Goal: Transaction & Acquisition: Purchase product/service

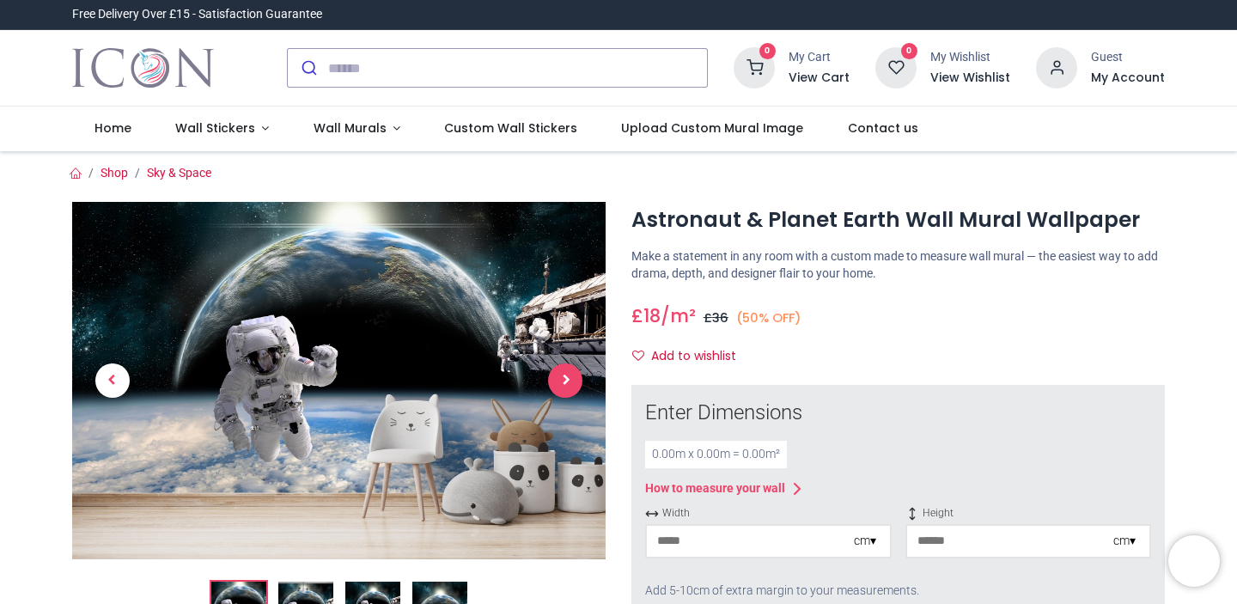
click at [567, 370] on span "Next" at bounding box center [565, 380] width 34 height 34
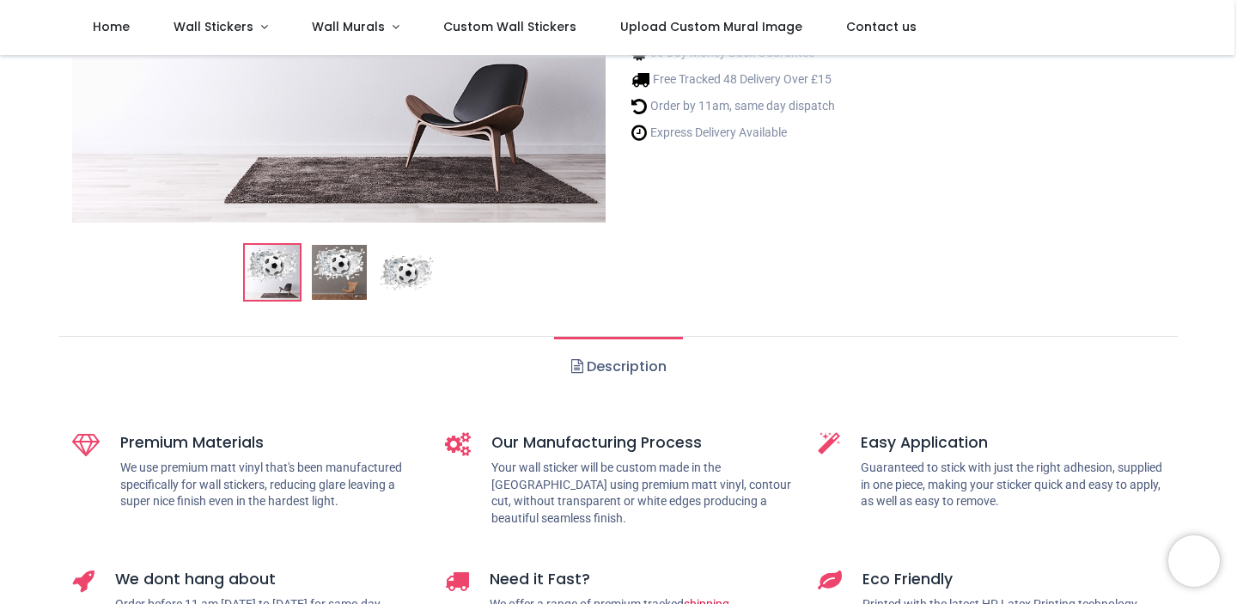
scroll to position [417, 0]
click at [412, 279] on img at bounding box center [406, 271] width 55 height 55
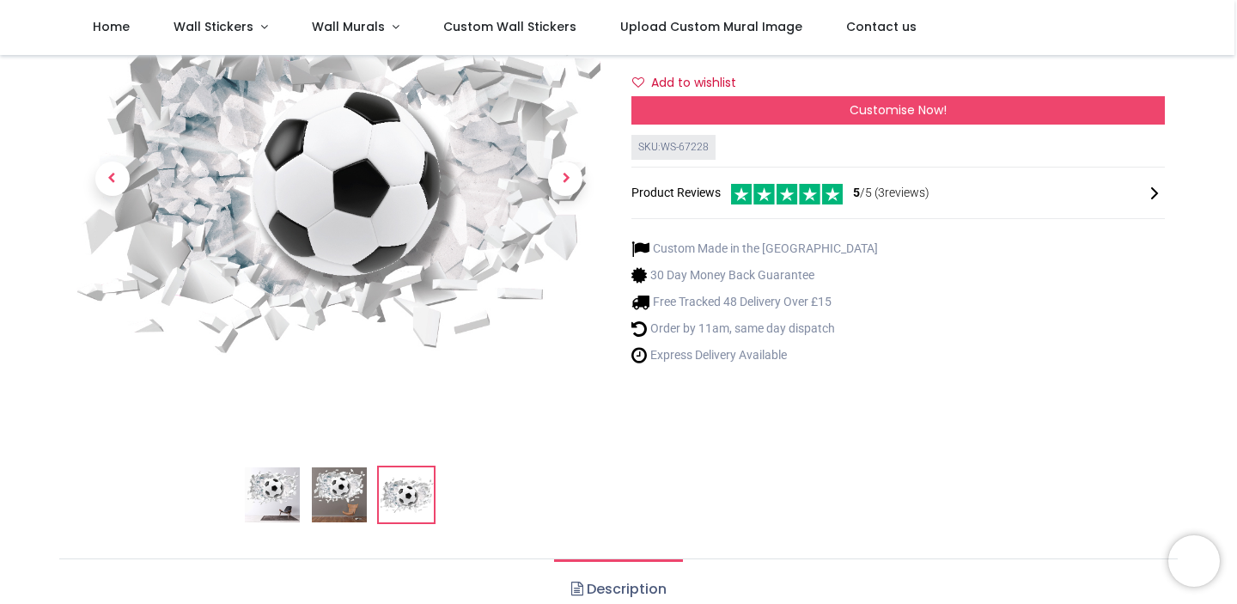
scroll to position [226, 0]
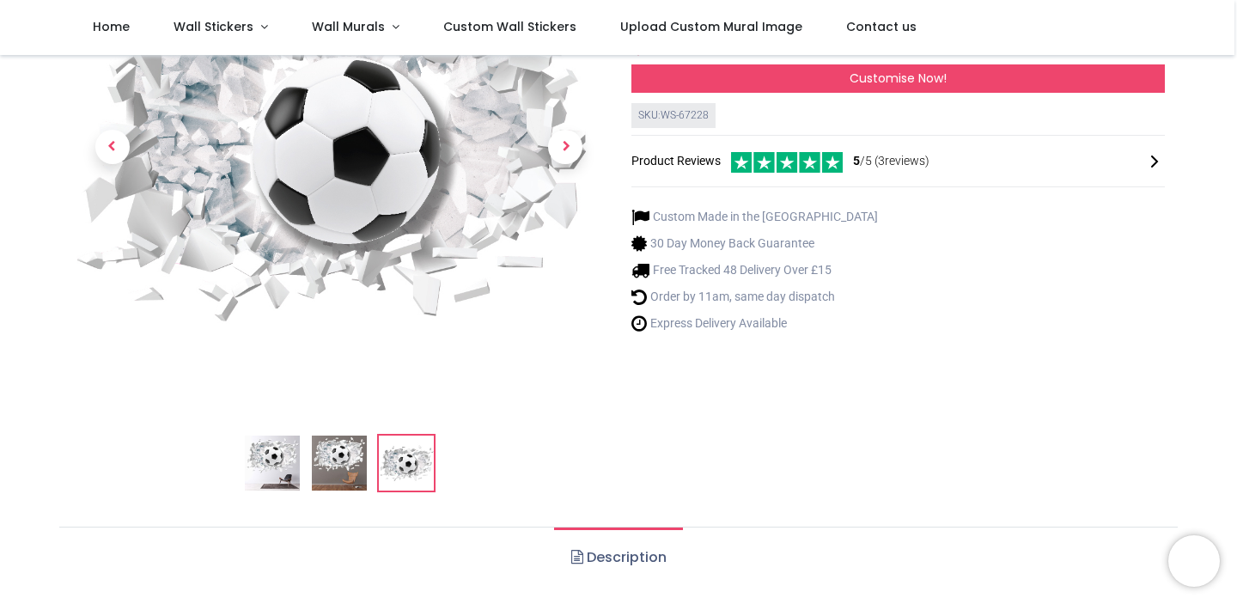
click at [327, 481] on img at bounding box center [339, 462] width 55 height 55
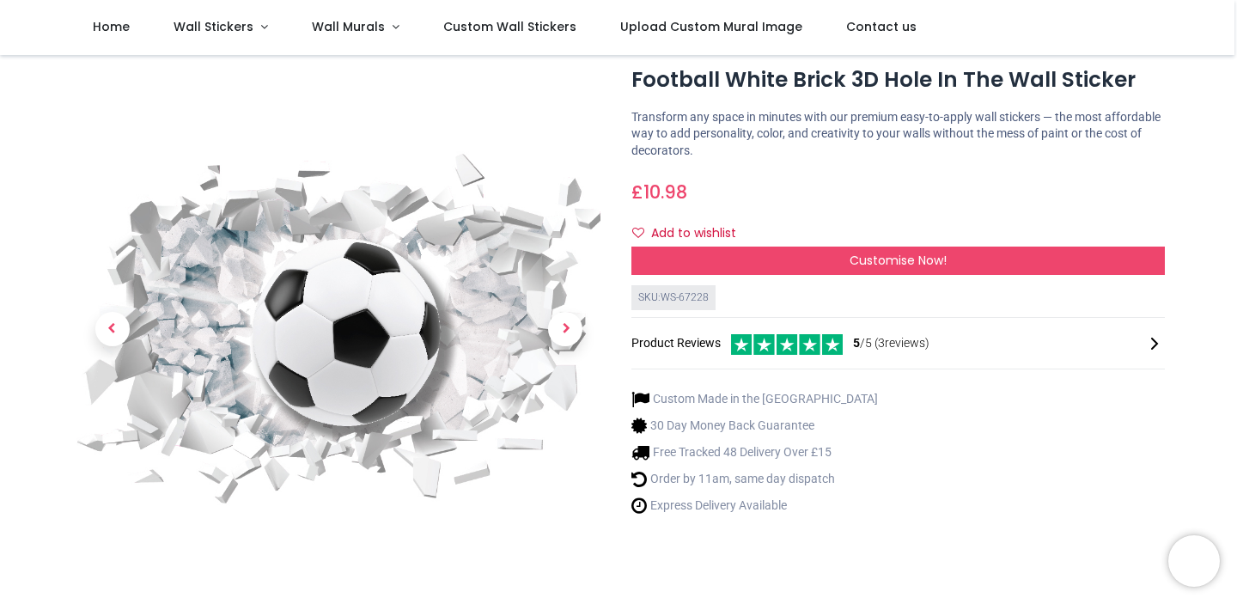
scroll to position [6, 0]
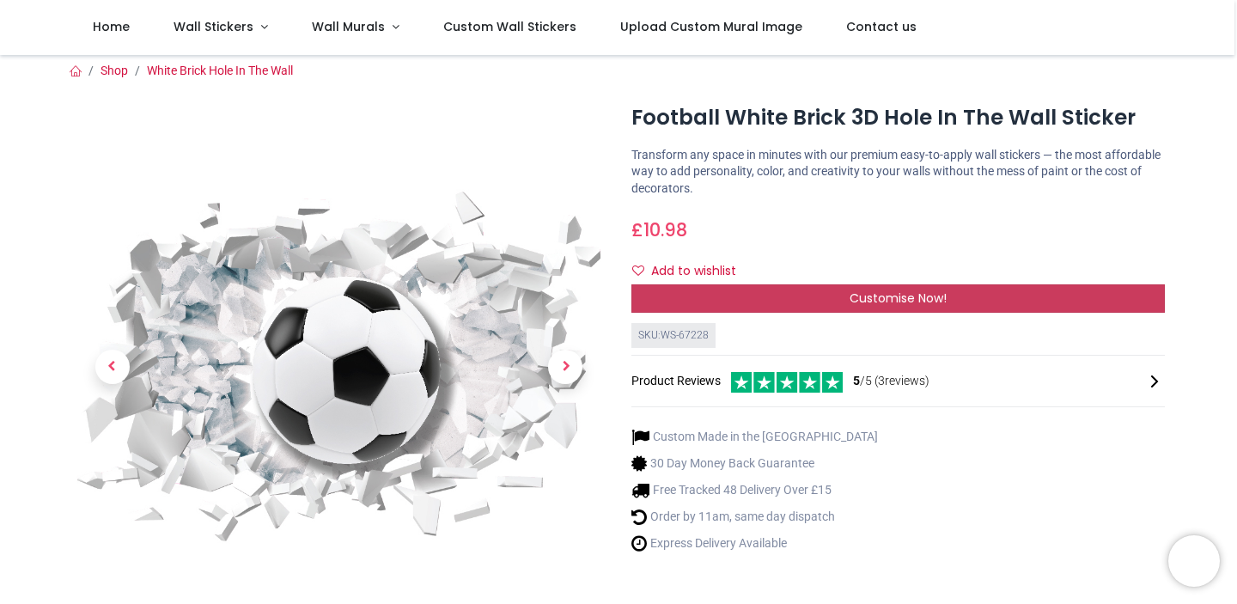
click at [806, 298] on div "Customise Now!" at bounding box center [897, 298] width 533 height 29
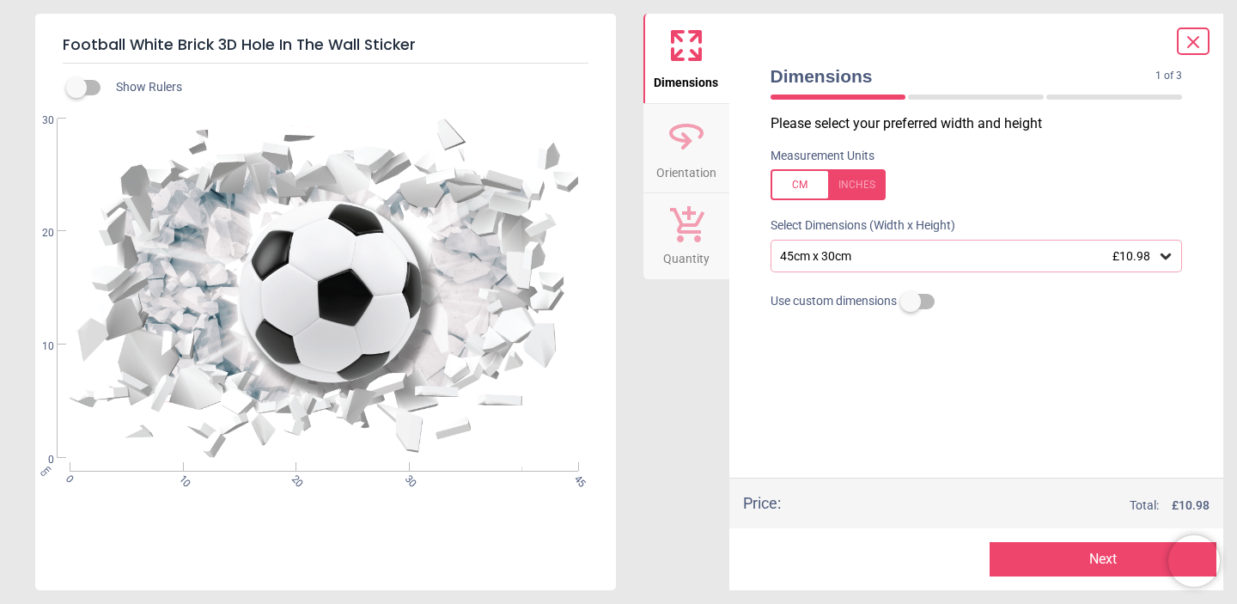
click at [909, 264] on div "45cm x 30cm £10.98" at bounding box center [976, 256] width 412 height 33
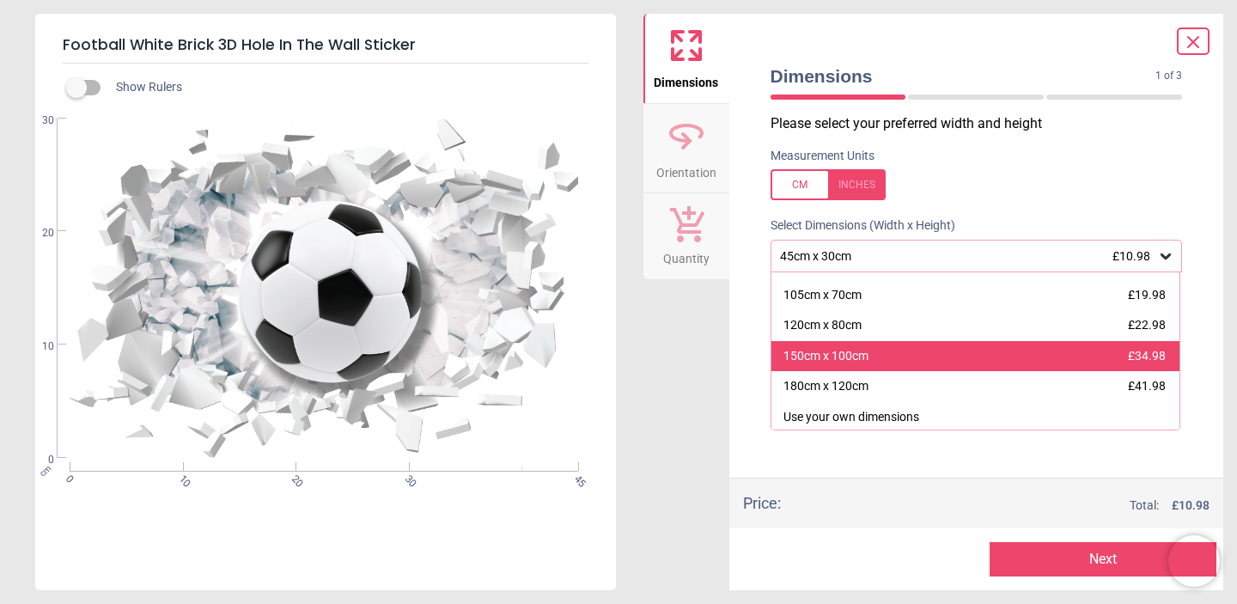
scroll to position [113, 0]
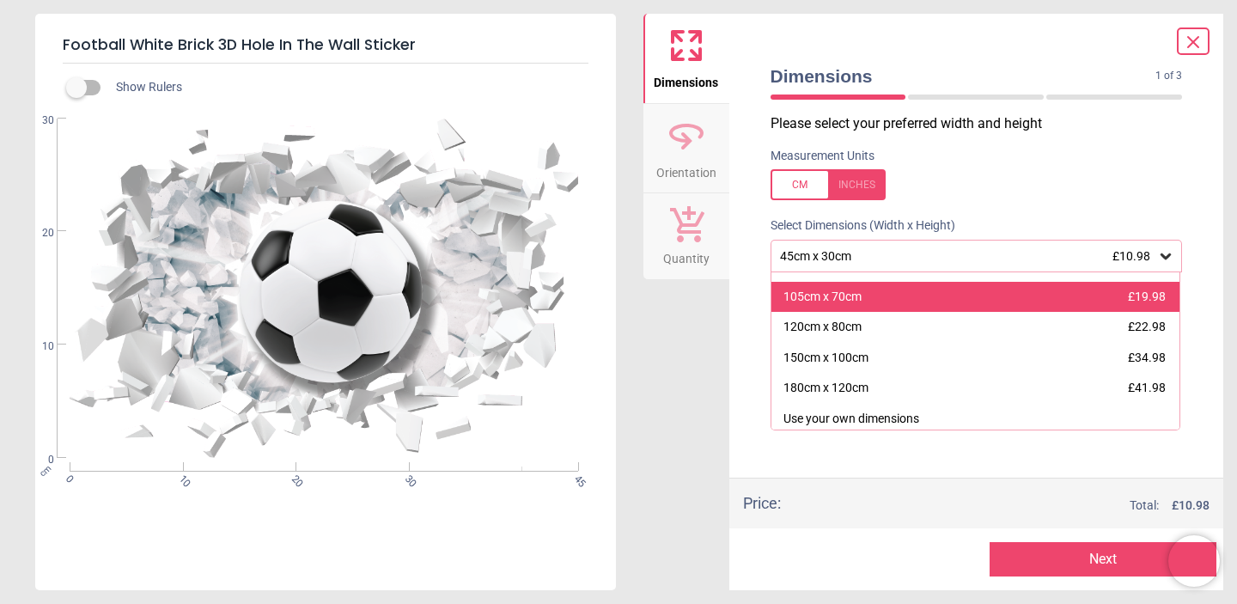
click at [908, 303] on div "105cm x 70cm £19.98" at bounding box center [975, 297] width 409 height 31
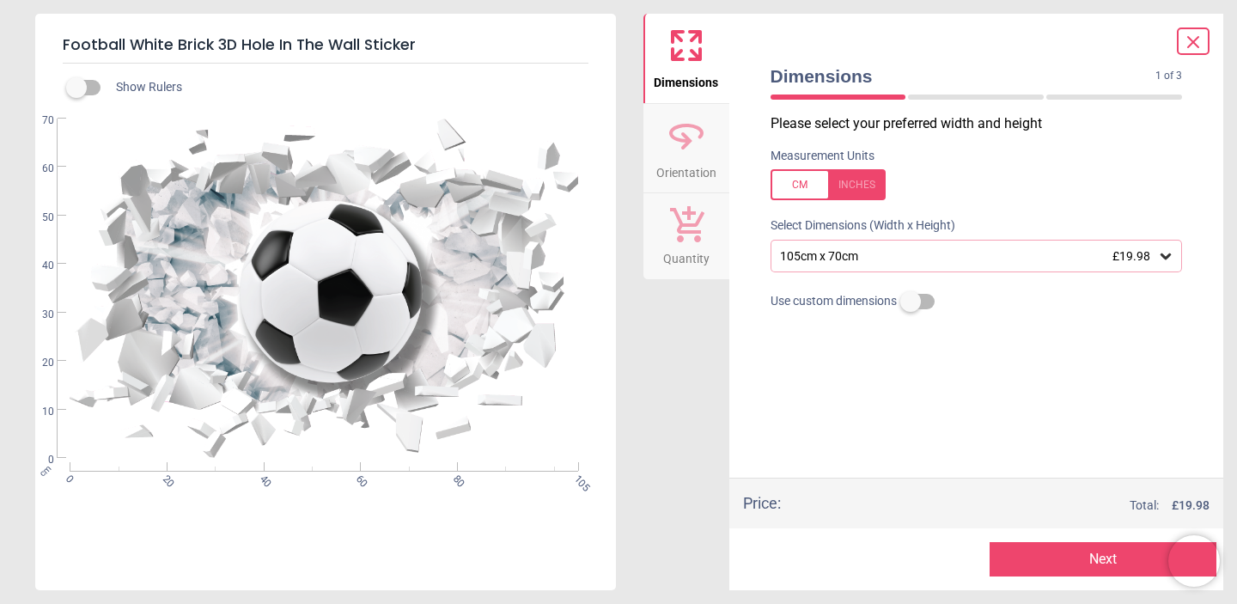
click at [933, 254] on div "105cm x 70cm £19.98" at bounding box center [968, 256] width 380 height 15
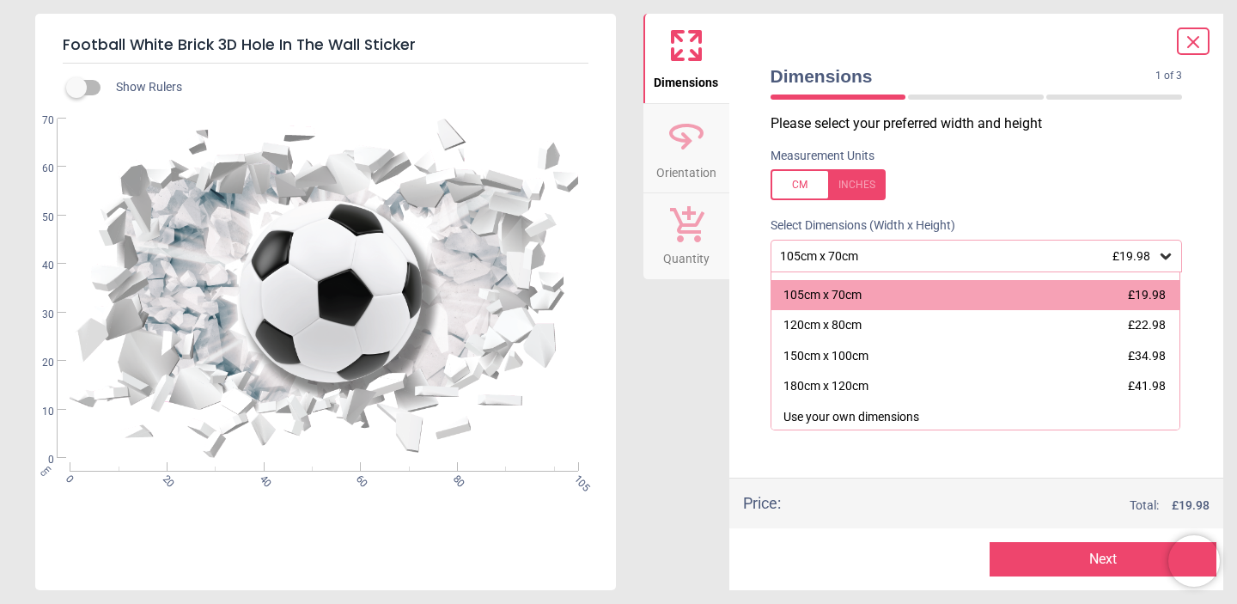
scroll to position [113, 0]
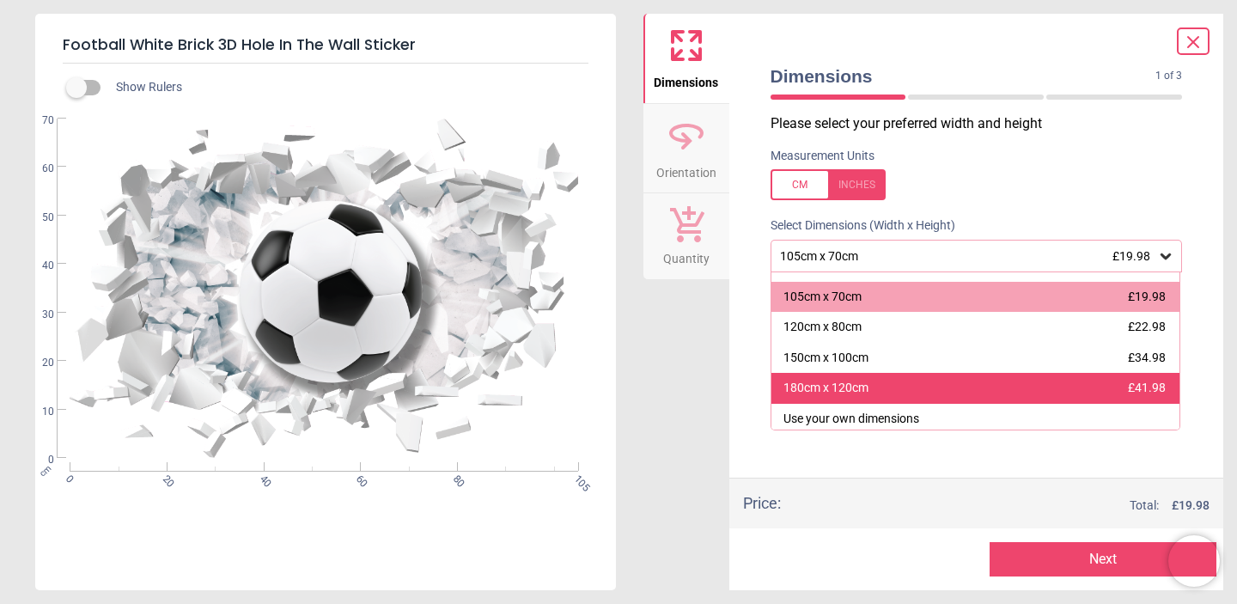
click at [866, 374] on div "180cm x 120cm £41.98" at bounding box center [975, 388] width 409 height 31
